Goal: Navigation & Orientation: Find specific page/section

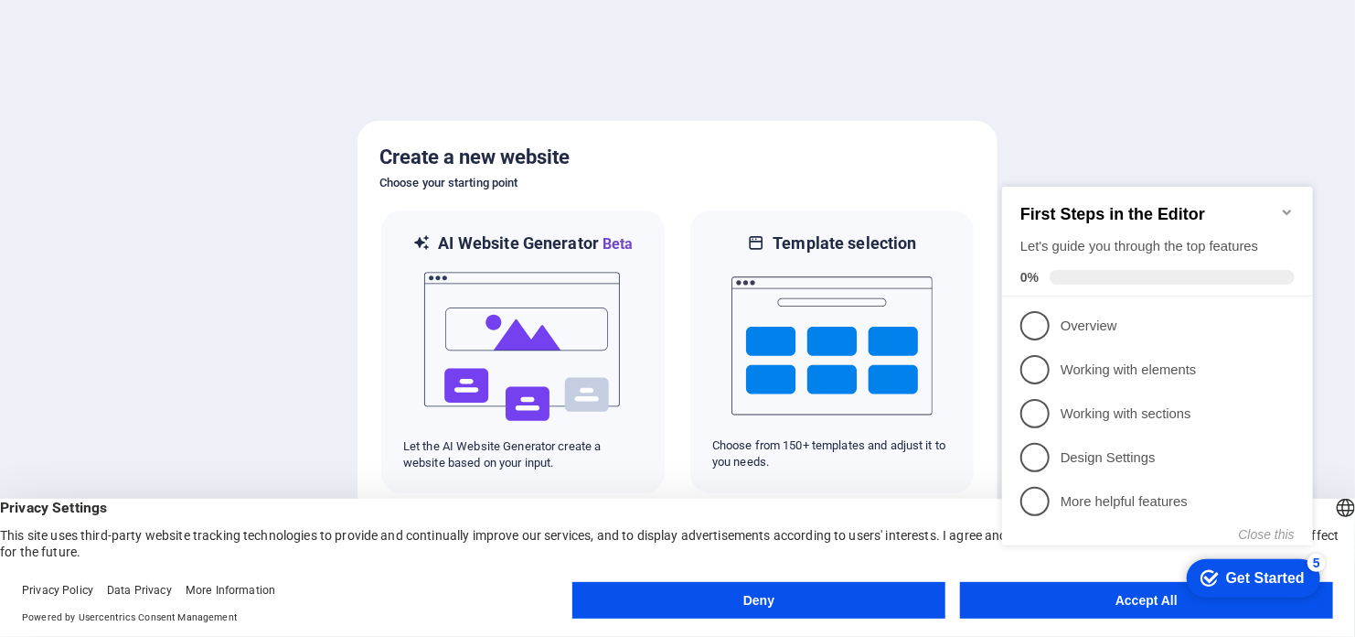
click at [1162, 44] on div at bounding box center [677, 318] width 1355 height 637
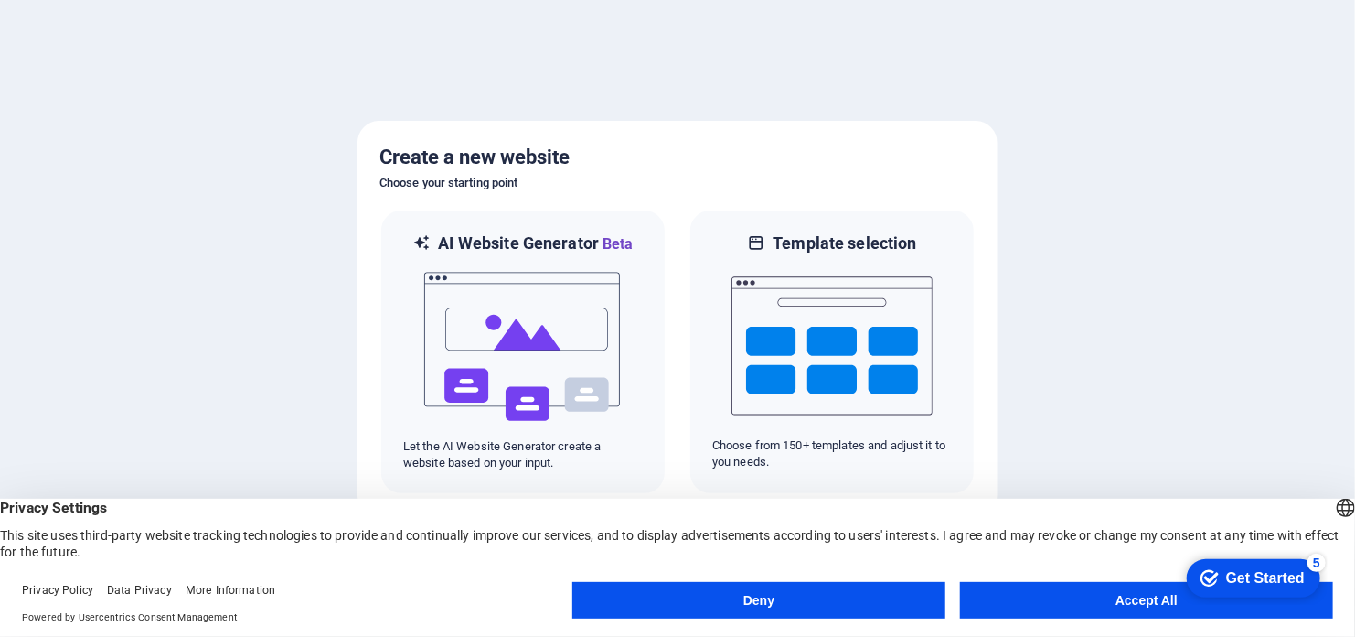
click at [1124, 595] on button "Accept All" at bounding box center [1146, 600] width 373 height 37
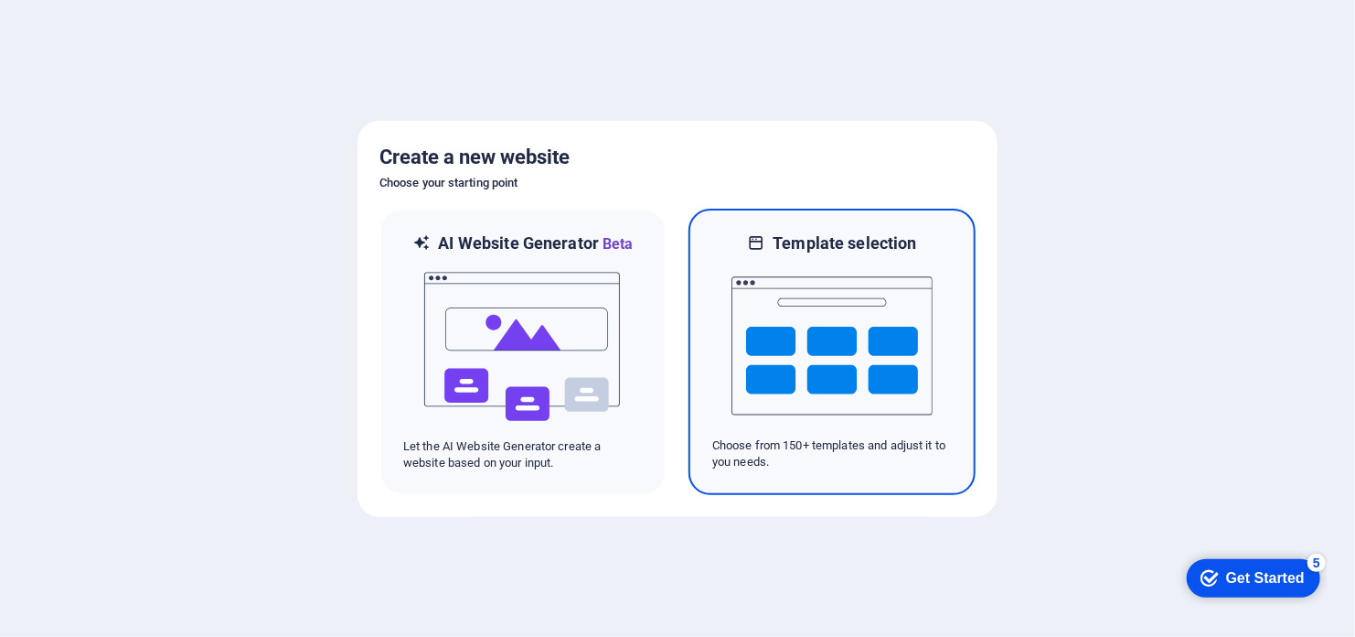
click at [822, 327] on img at bounding box center [832, 345] width 201 height 183
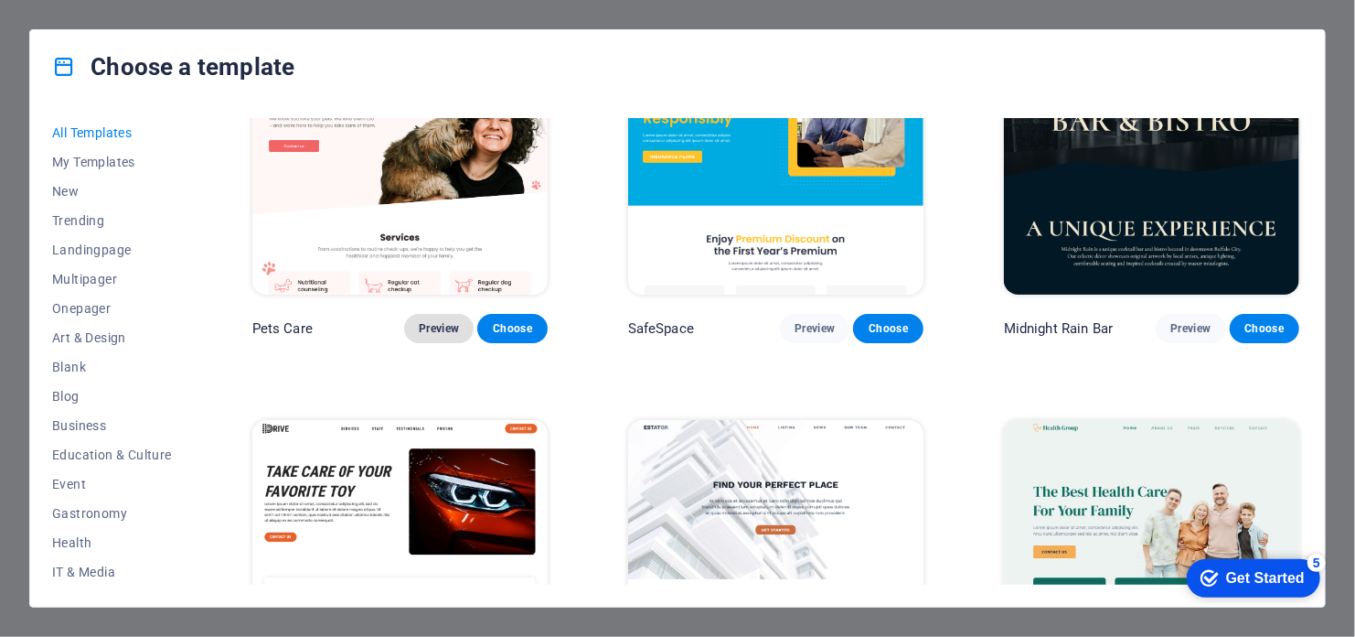
scroll to position [3293, 0]
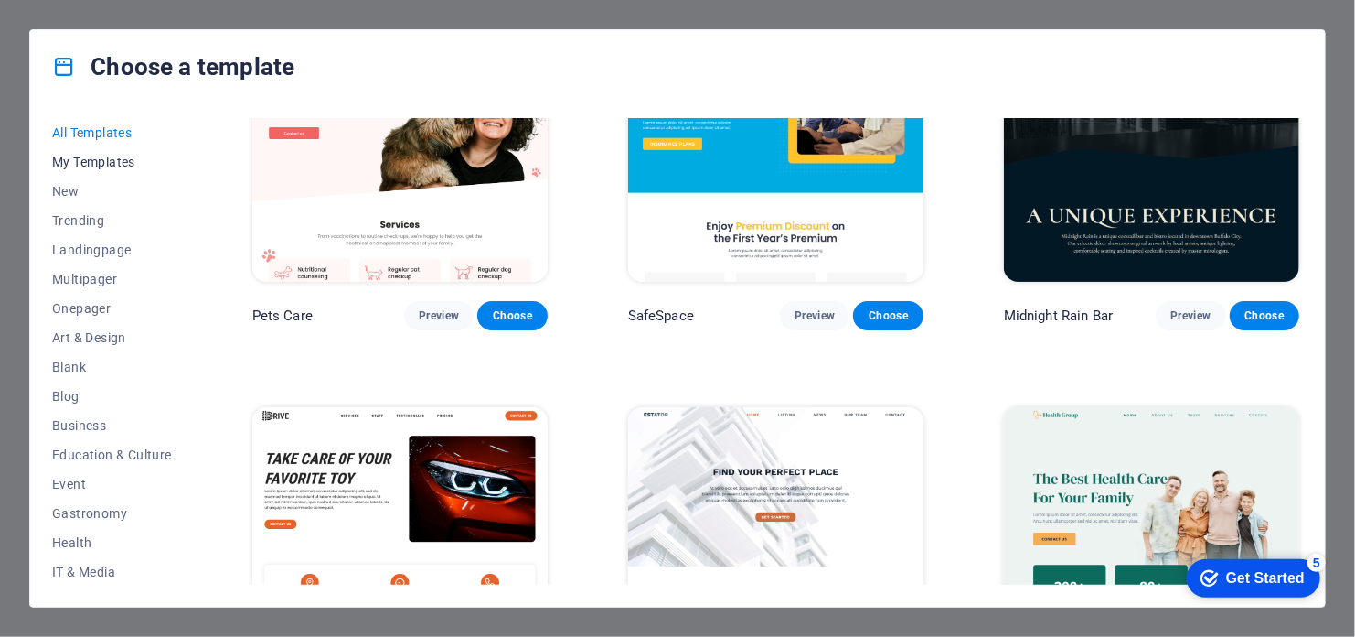
click at [94, 164] on span "My Templates" at bounding box center [112, 162] width 120 height 15
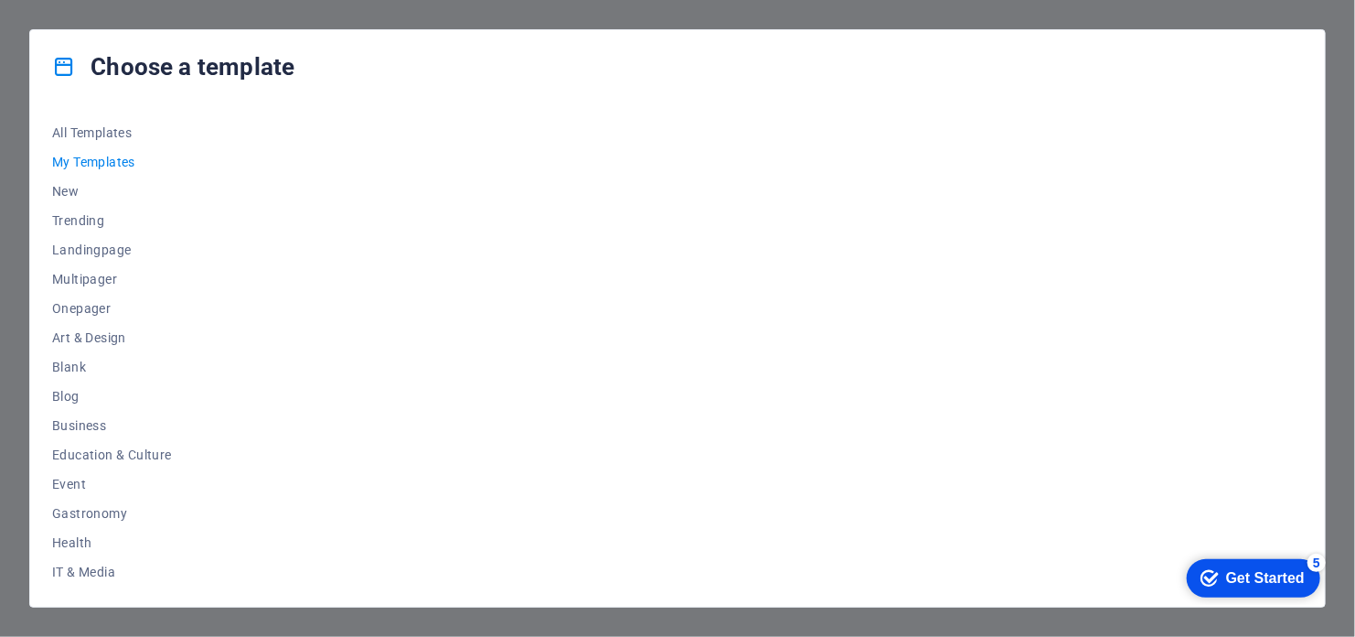
scroll to position [0, 0]
drag, startPoint x: 193, startPoint y: 269, endPoint x: 204, endPoint y: 365, distance: 96.7
click at [204, 365] on div "All Templates My Templates New Trending Landingpage Multipager Onepager Art & D…" at bounding box center [677, 354] width 1295 height 503
drag, startPoint x: 196, startPoint y: 374, endPoint x: 201, endPoint y: 432, distance: 57.9
click at [197, 453] on div "All Templates My Templates New Trending Landingpage Multipager Onepager Art & D…" at bounding box center [677, 354] width 1295 height 503
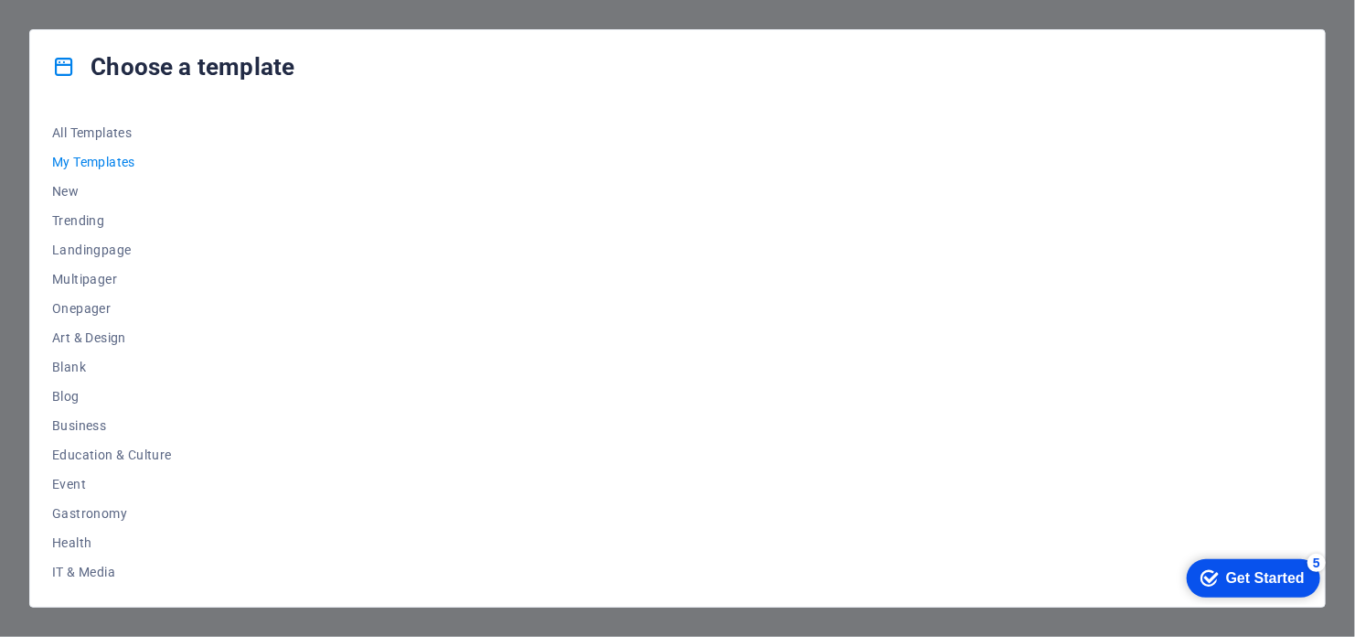
click at [118, 158] on span "My Templates" at bounding box center [112, 162] width 120 height 15
click at [14, 157] on div "Choose a template All Templates My Templates New Trending Landingpage Multipage…" at bounding box center [677, 318] width 1355 height 637
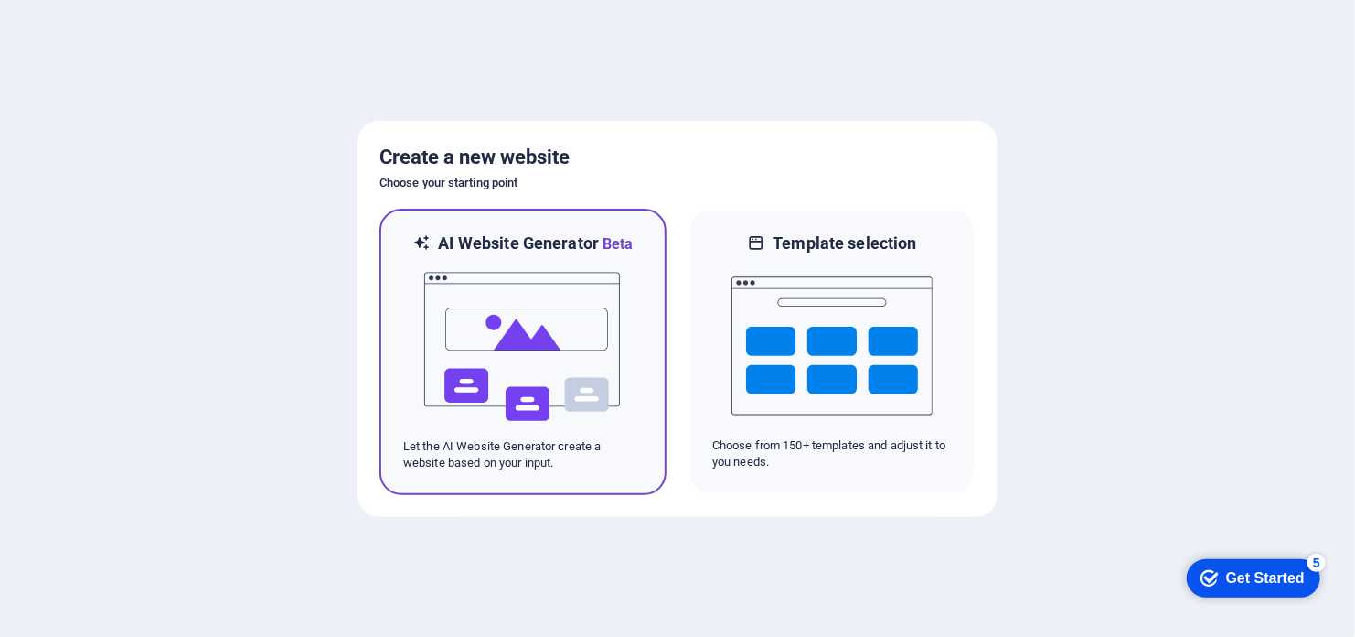
click at [496, 429] on img at bounding box center [523, 346] width 201 height 183
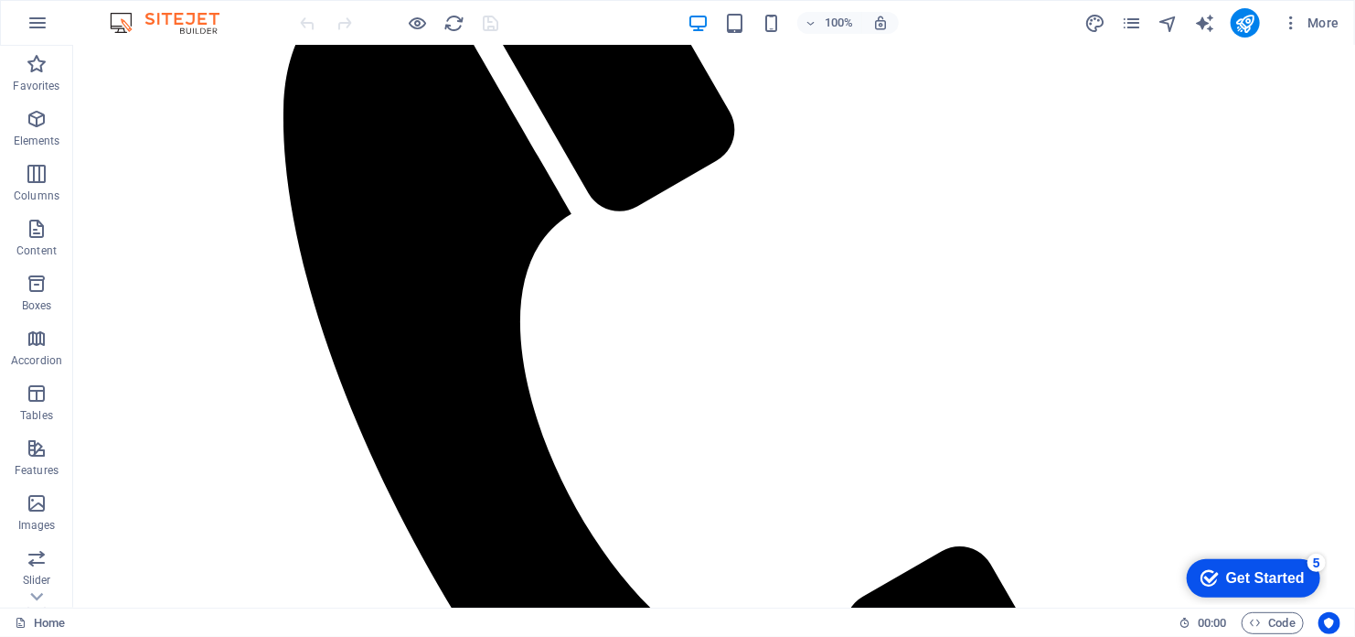
scroll to position [6389, 0]
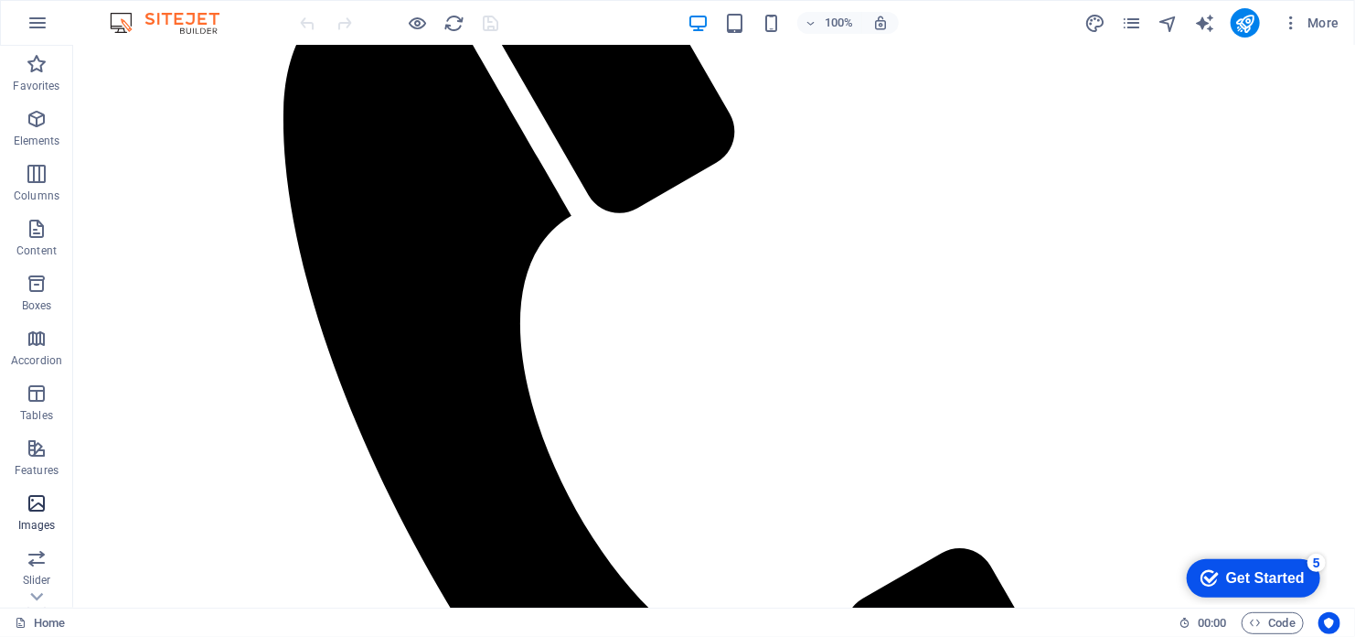
click at [37, 505] on icon "button" at bounding box center [37, 503] width 22 height 22
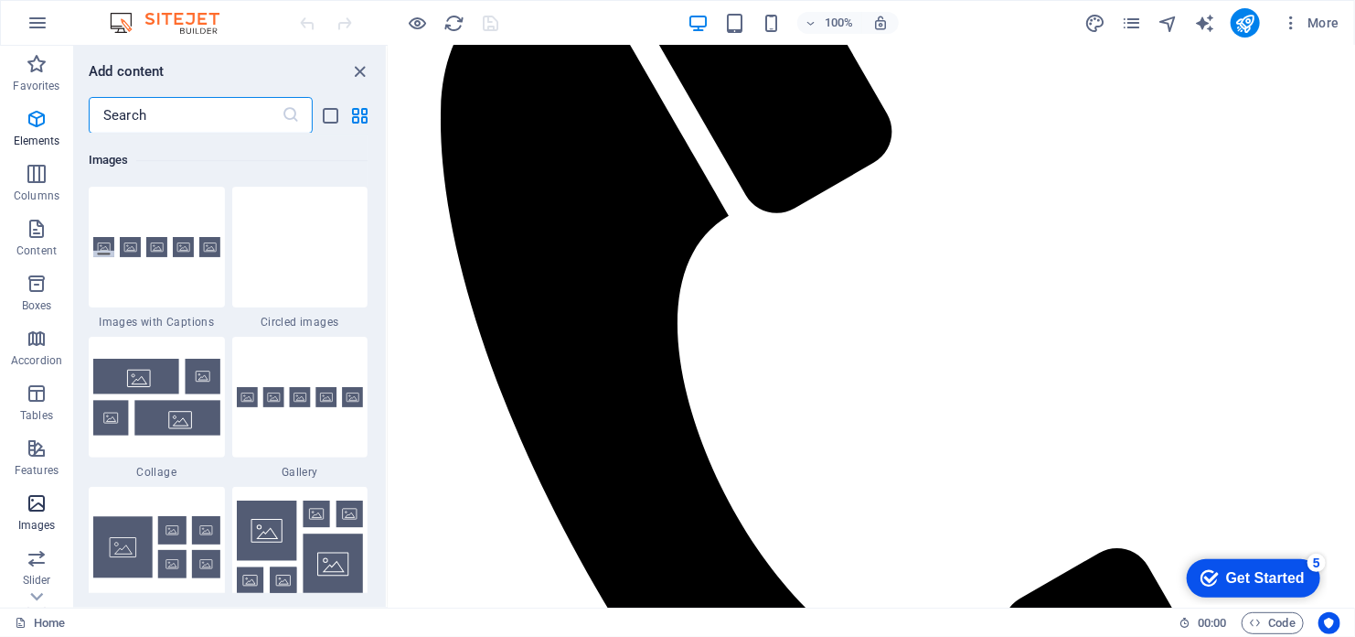
scroll to position [9274, 0]
